Goal: Check status: Check status

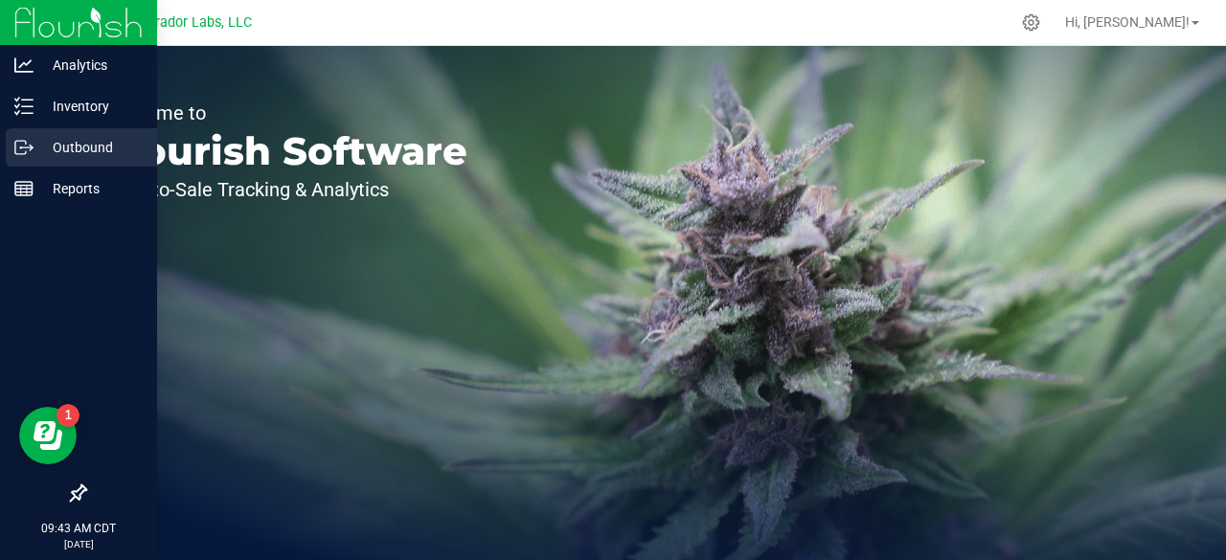
click at [59, 154] on p "Outbound" at bounding box center [91, 147] width 115 height 23
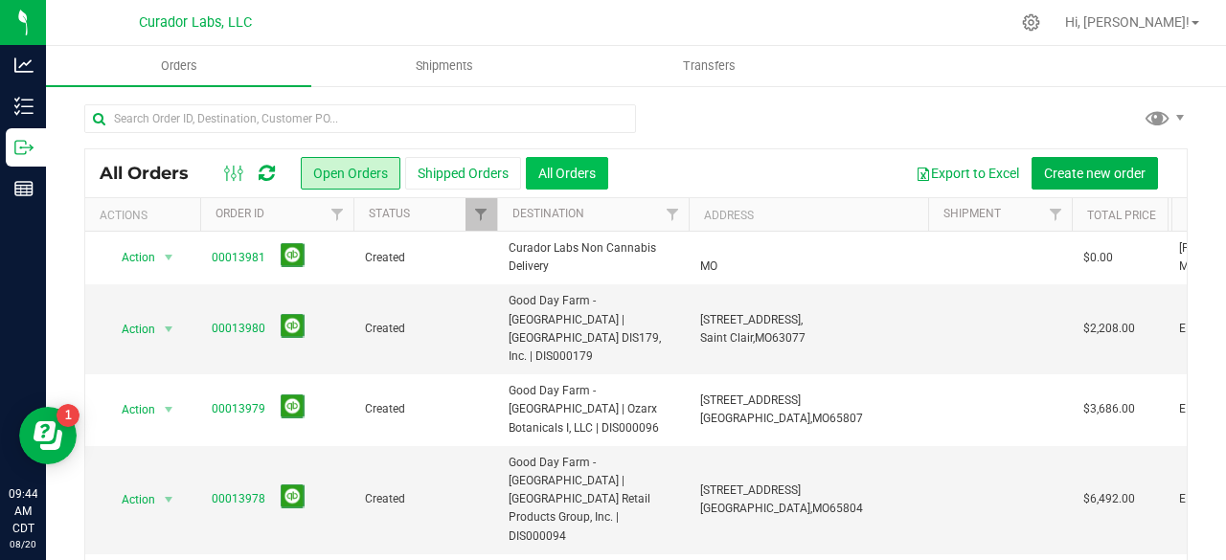
click at [544, 176] on button "All Orders" at bounding box center [567, 173] width 82 height 33
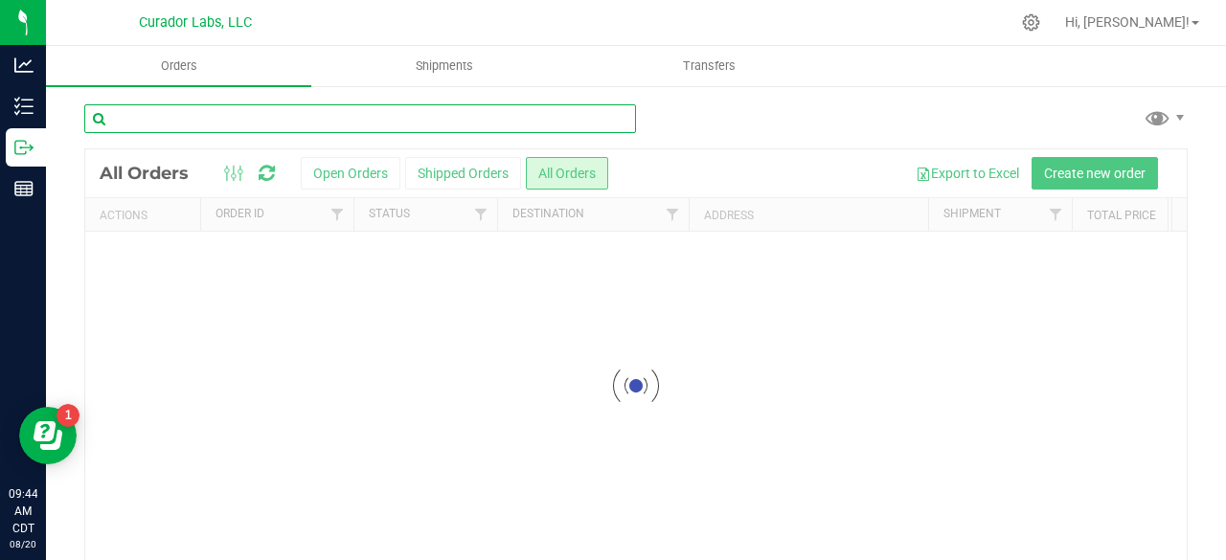
click at [257, 116] on input "text" at bounding box center [360, 118] width 552 height 29
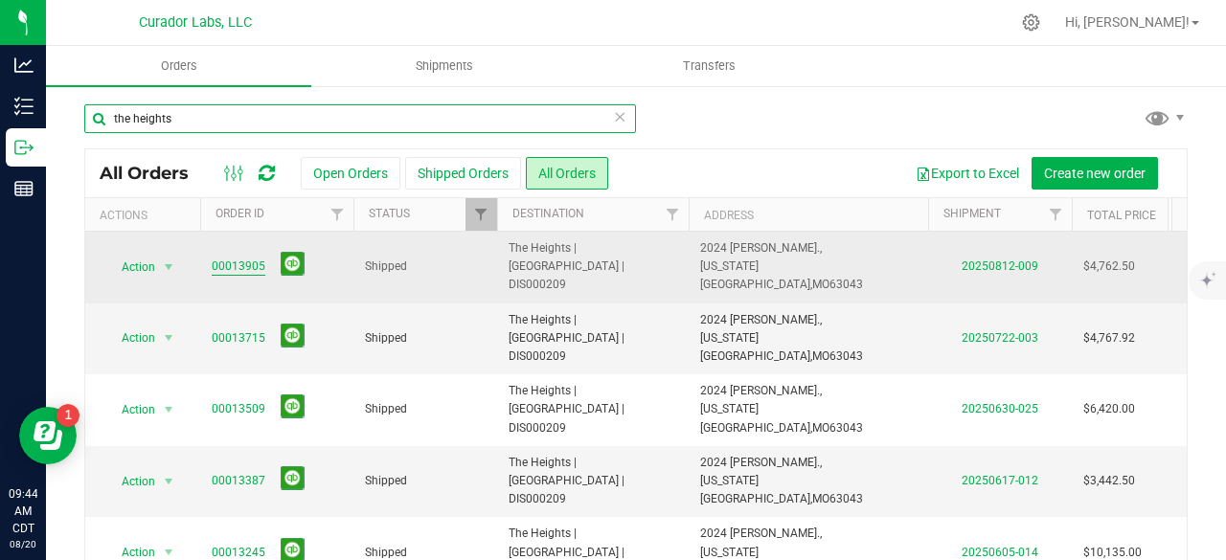
type input "the heights"
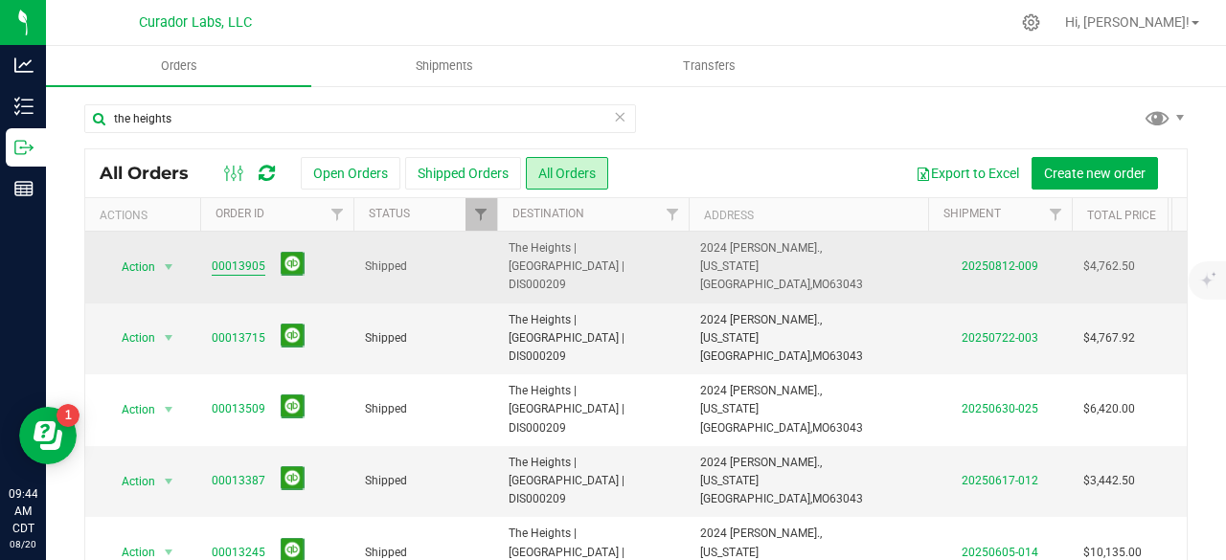
click at [230, 258] on link "00013905" at bounding box center [239, 267] width 54 height 18
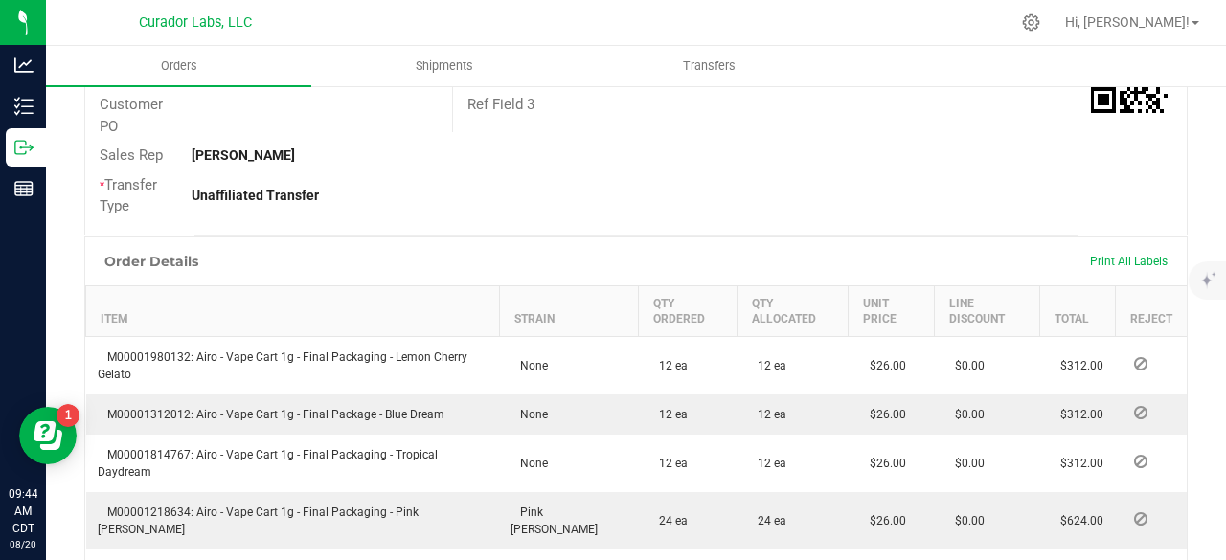
scroll to position [345, 0]
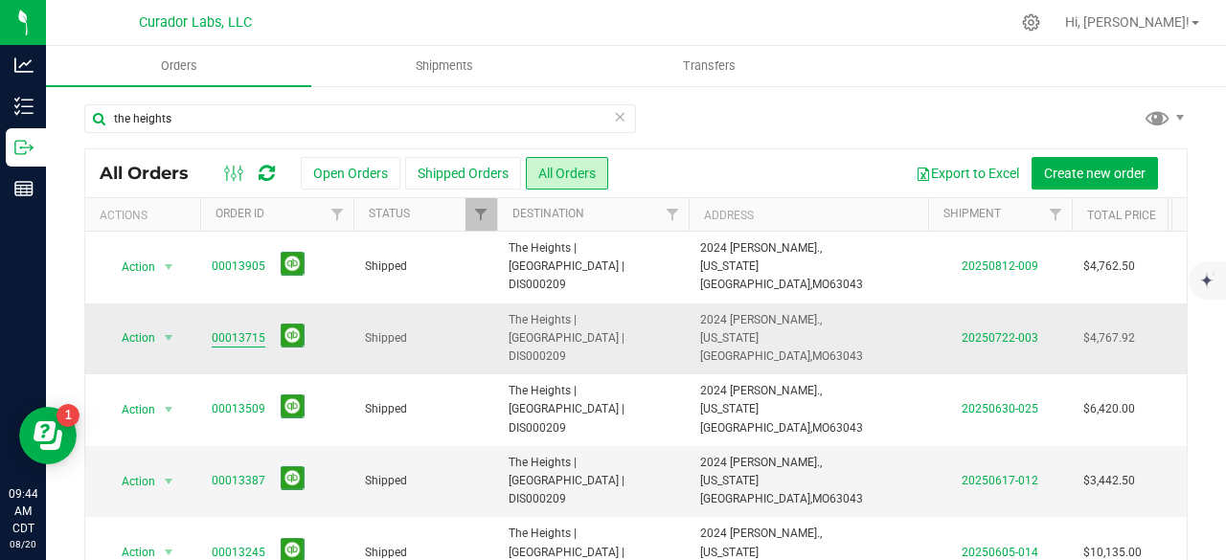
click at [247, 330] on link "00013715" at bounding box center [239, 339] width 54 height 18
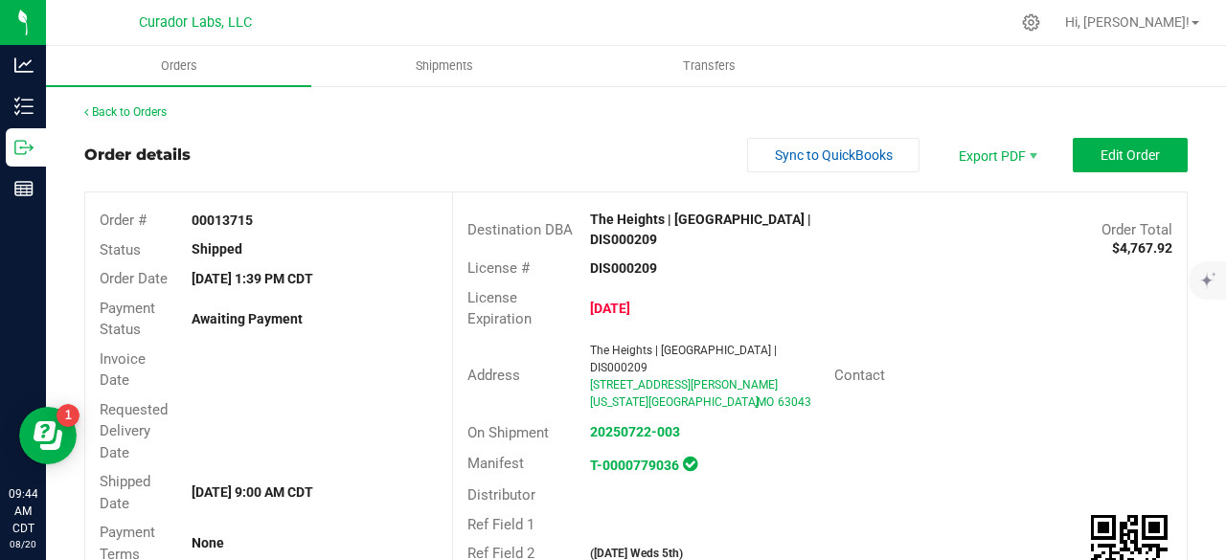
click at [481, 143] on div "Order details Sync to QuickBooks Export PDF Edit Order" at bounding box center [636, 155] width 1104 height 34
